Goal: Information Seeking & Learning: Find specific fact

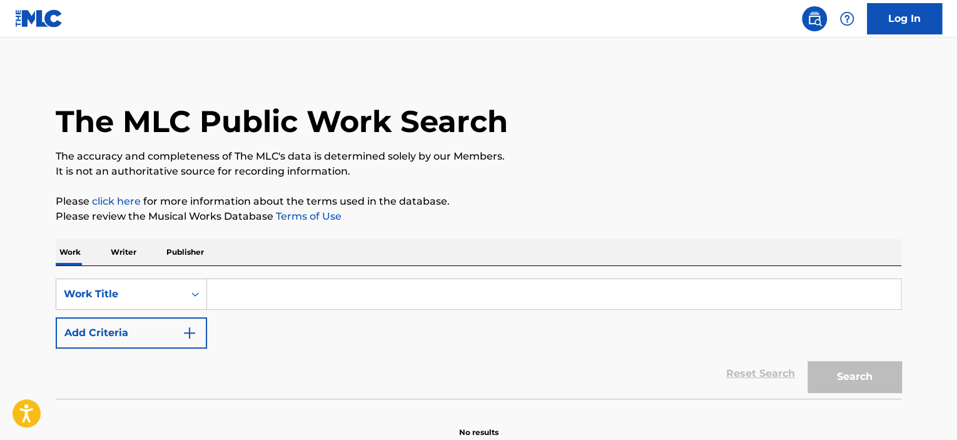
click at [269, 286] on input "Search Form" at bounding box center [553, 294] width 693 height 30
paste input "T9122864260"
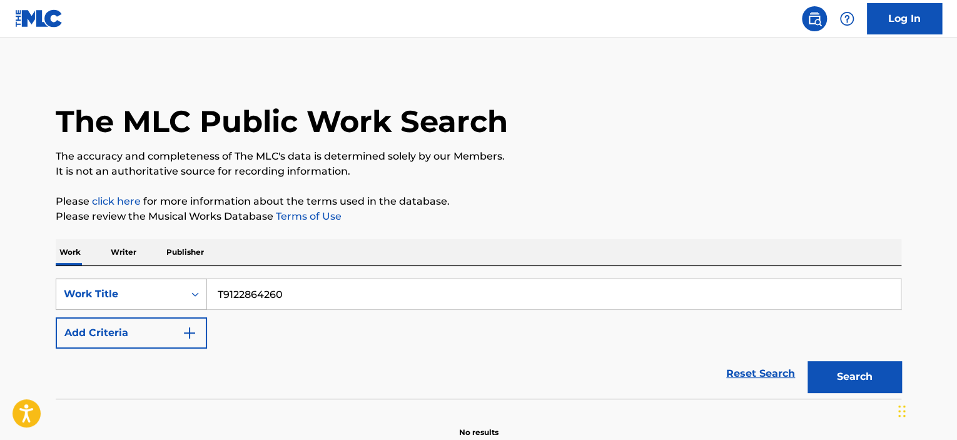
type input "T9122864260"
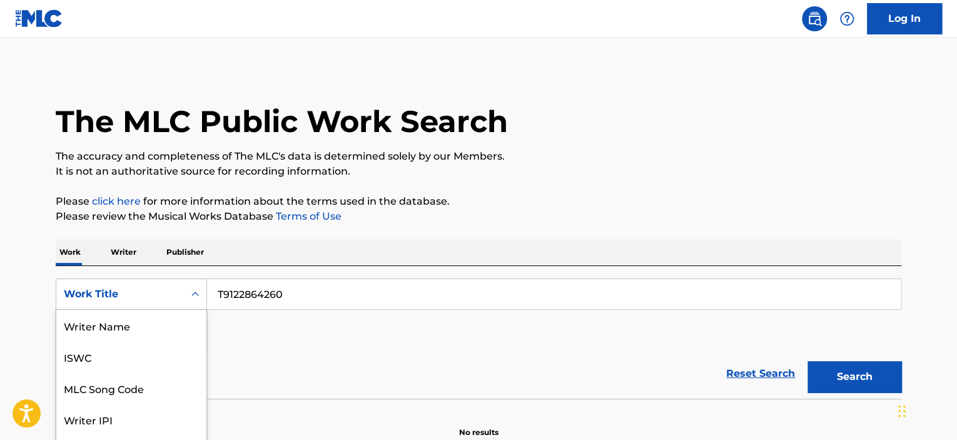
scroll to position [50, 0]
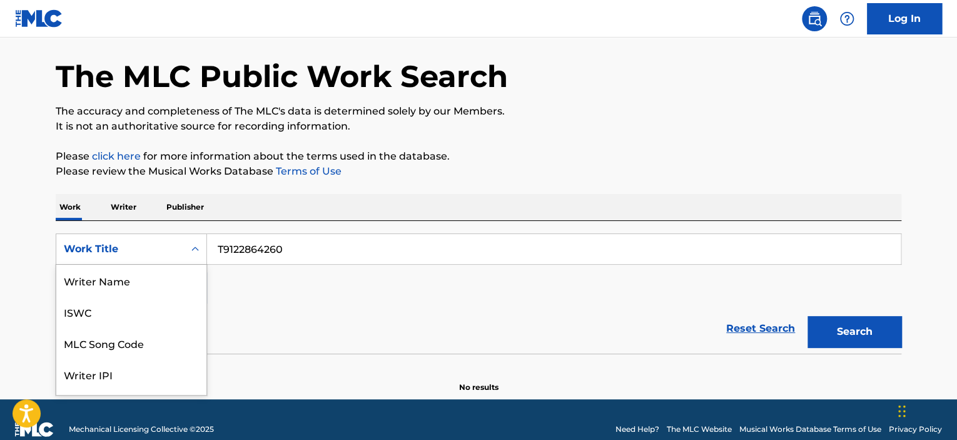
click at [145, 264] on div "8 results available. Use Up and Down to choose options, press Enter to select t…" at bounding box center [131, 248] width 151 height 31
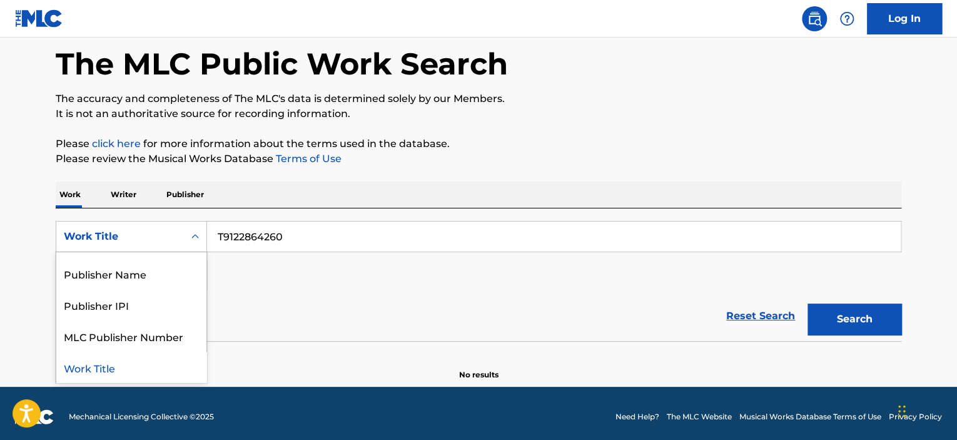
scroll to position [0, 0]
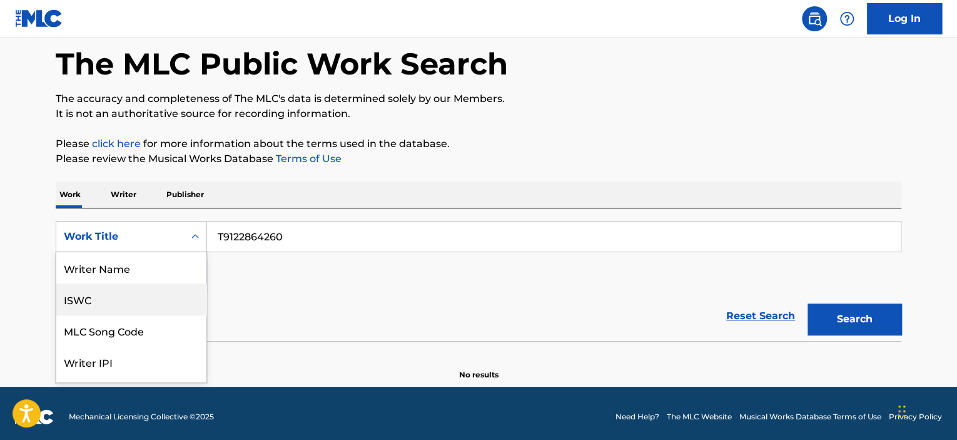
click at [126, 304] on div "ISWC" at bounding box center [131, 298] width 150 height 31
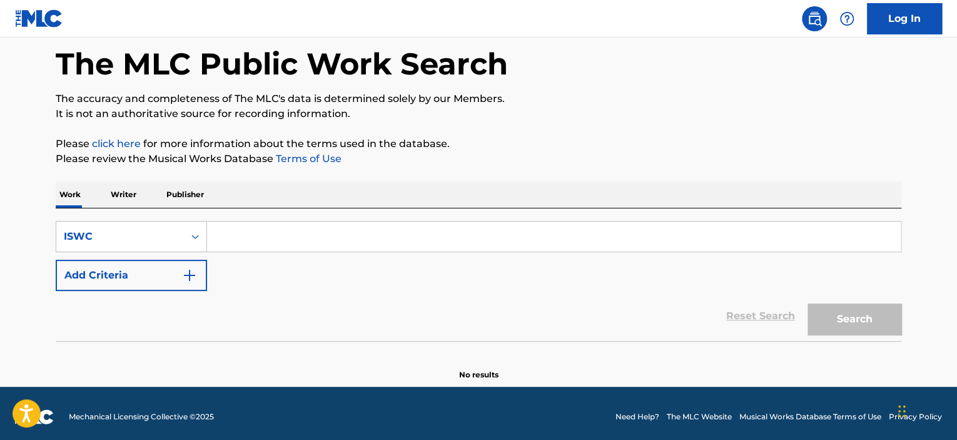
drag, startPoint x: 393, startPoint y: 207, endPoint x: 393, endPoint y: 226, distance: 18.8
click at [392, 207] on div "Work Writer Publisher" at bounding box center [478, 194] width 845 height 26
drag, startPoint x: 393, startPoint y: 231, endPoint x: 415, endPoint y: 238, distance: 23.7
click at [393, 231] on input "Search Form" at bounding box center [553, 236] width 693 height 30
paste input "T9122864260"
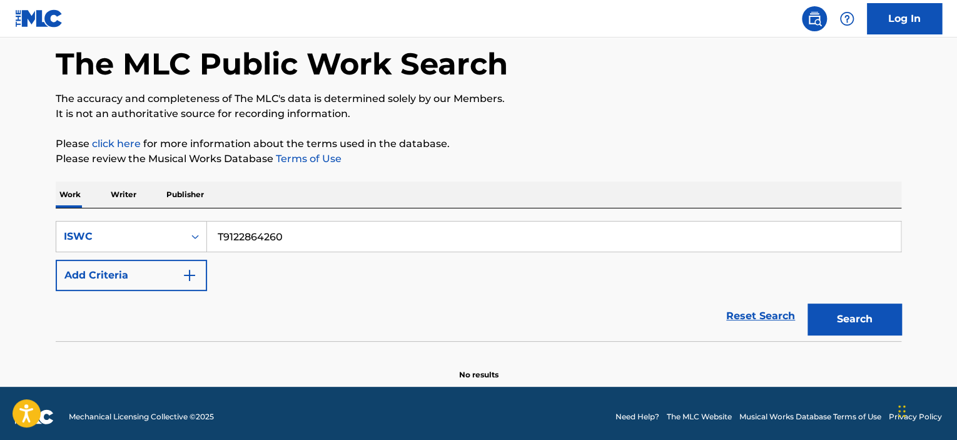
type input "T9122864260"
click at [860, 313] on button "Search" at bounding box center [854, 318] width 94 height 31
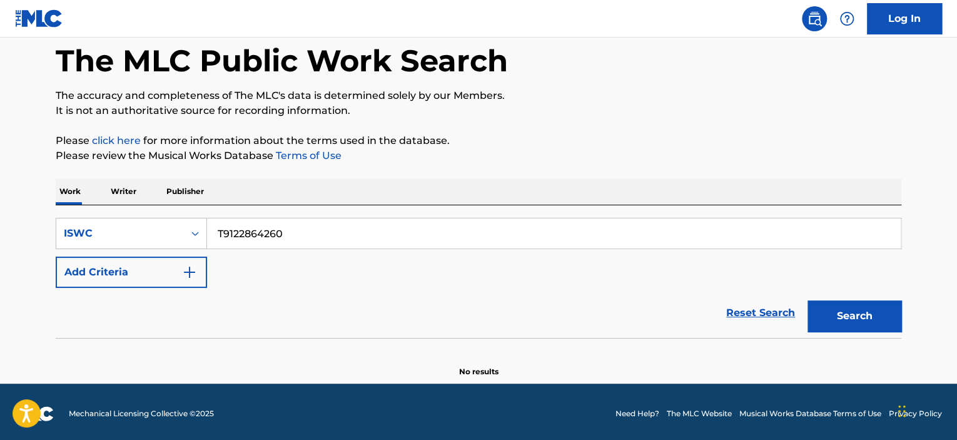
scroll to position [64, 0]
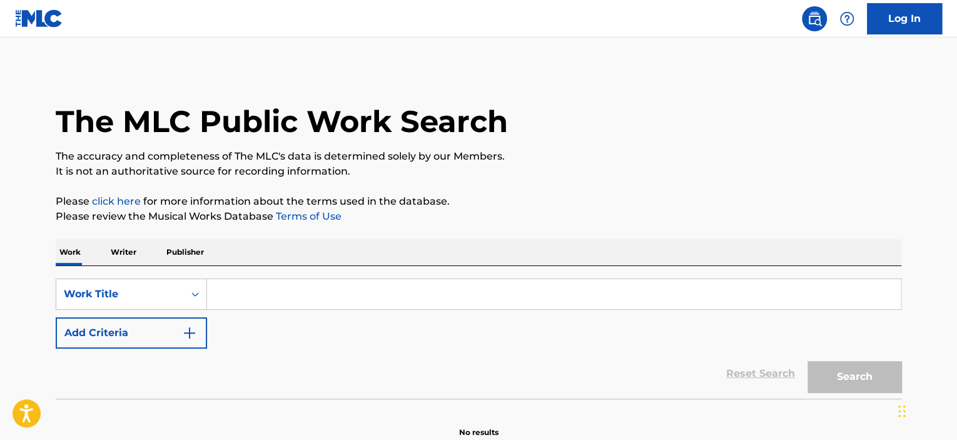
click at [310, 299] on input "Search Form" at bounding box center [553, 294] width 693 height 30
paste input "Theme From [PERSON_NAME]"
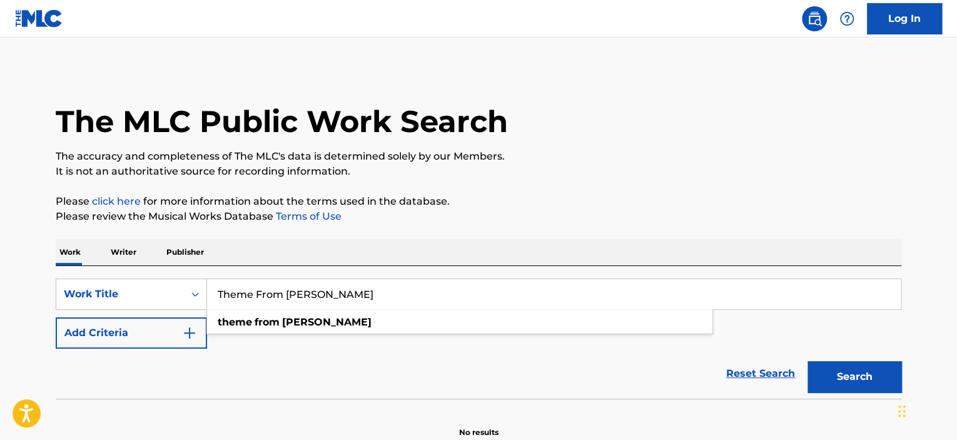
type input "Theme From [PERSON_NAME]"
click at [807, 361] on button "Search" at bounding box center [854, 376] width 94 height 31
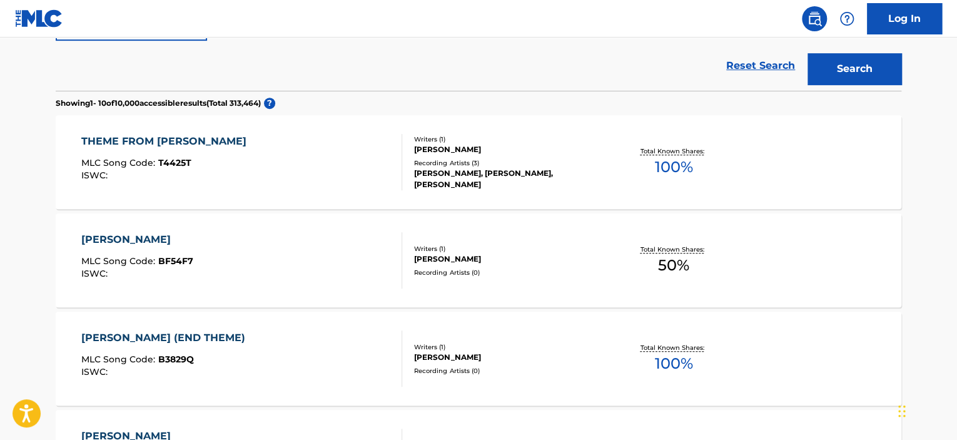
scroll to position [313, 0]
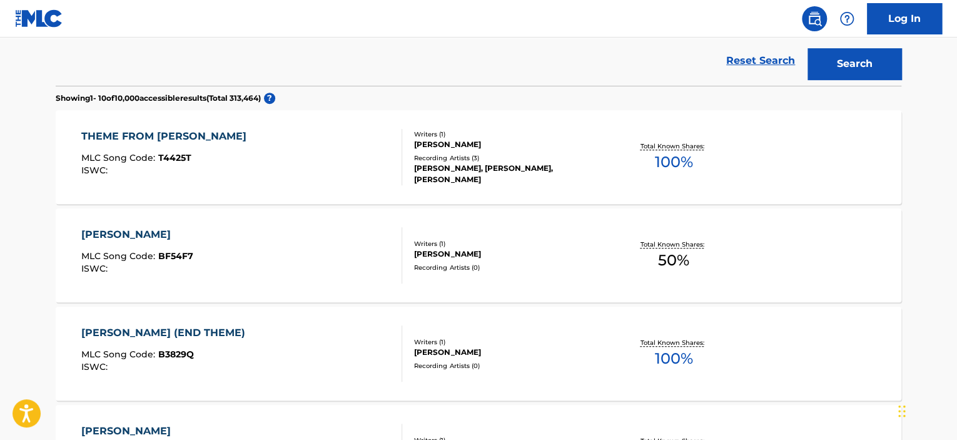
click at [361, 171] on div "THEME FROM [PERSON_NAME] MLC Song Code : T4425T ISWC :" at bounding box center [241, 157] width 321 height 56
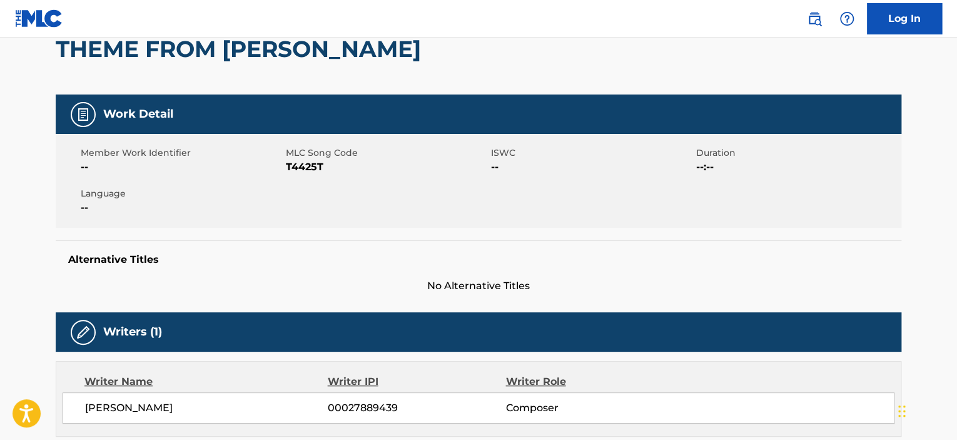
scroll to position [125, 0]
